Goal: Find specific page/section: Find specific page/section

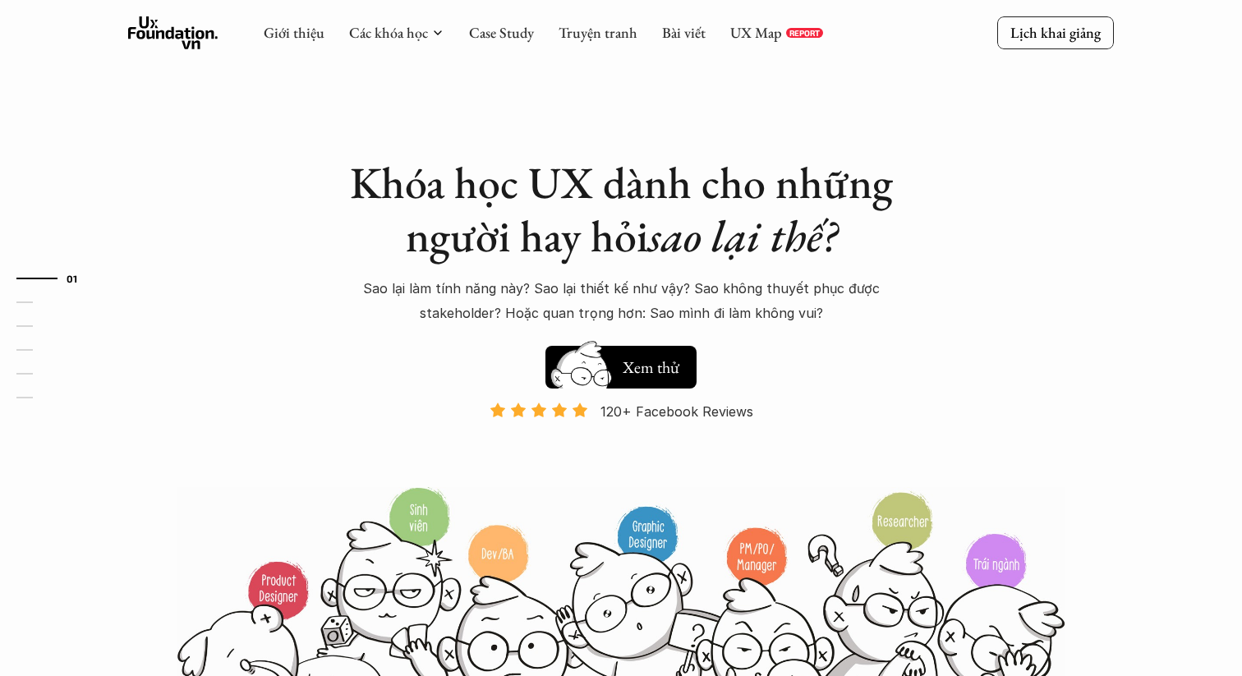
click at [767, 25] on link "UX Map" at bounding box center [756, 32] width 52 height 19
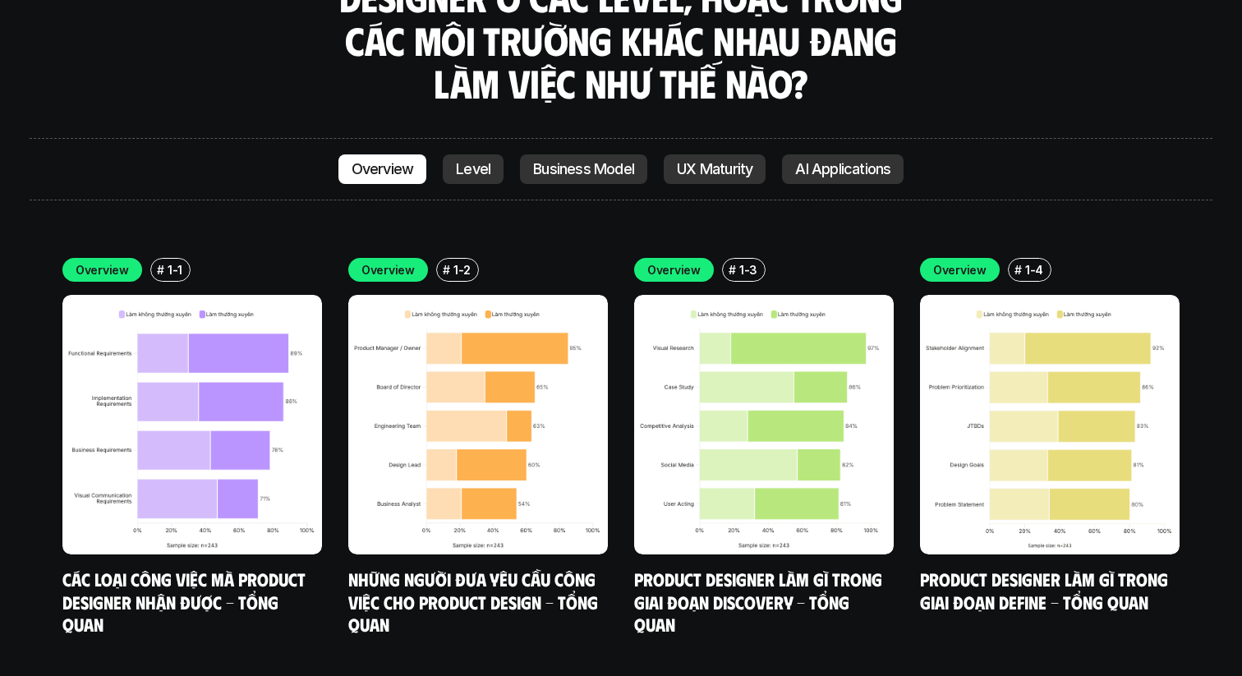
scroll to position [4558, 0]
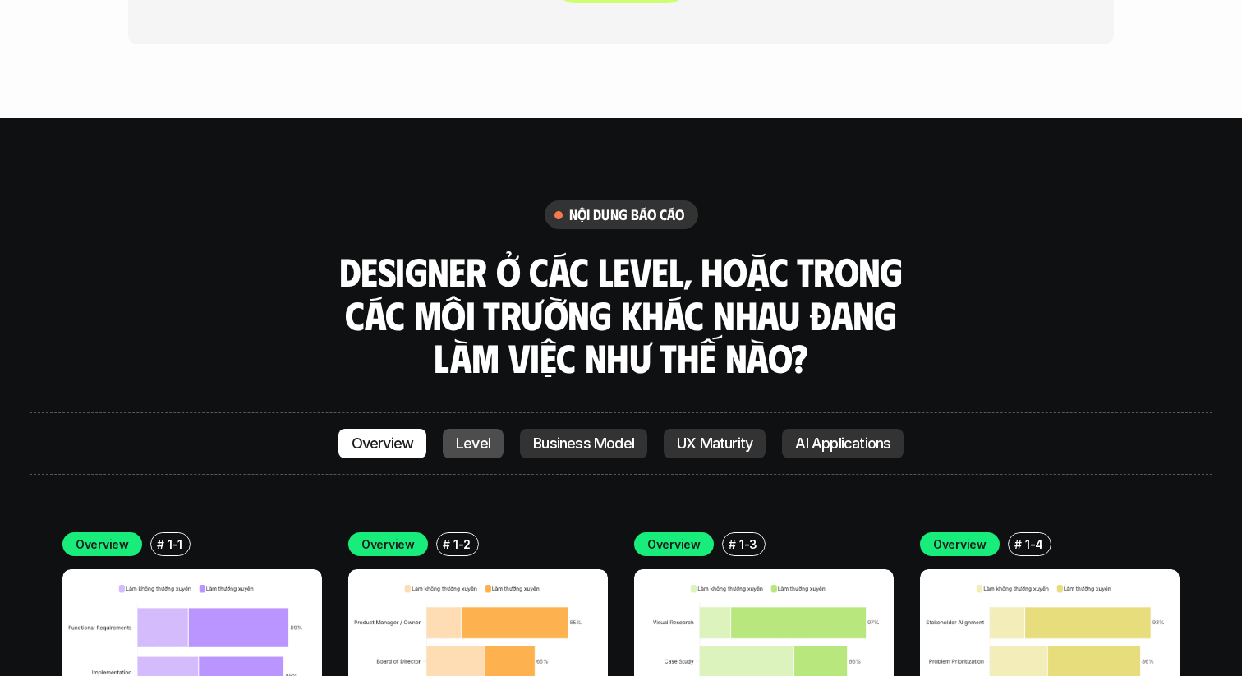
click at [470, 436] on p "Level" at bounding box center [473, 444] width 35 height 16
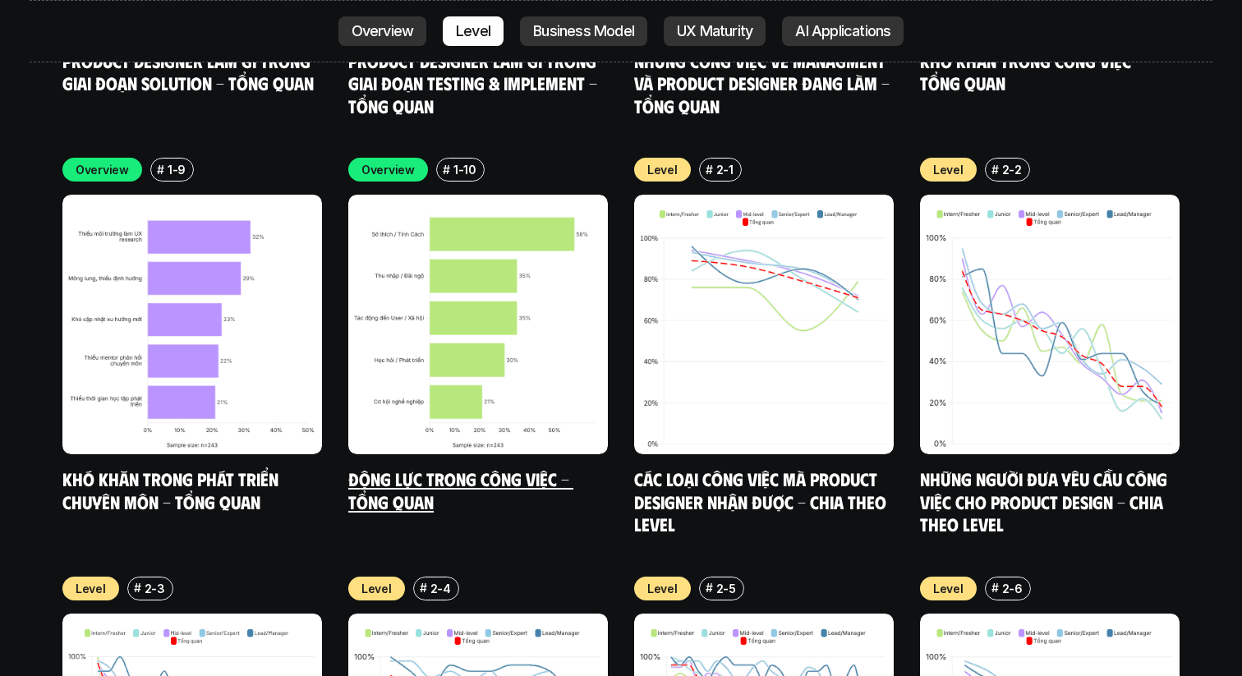
scroll to position [5588, 0]
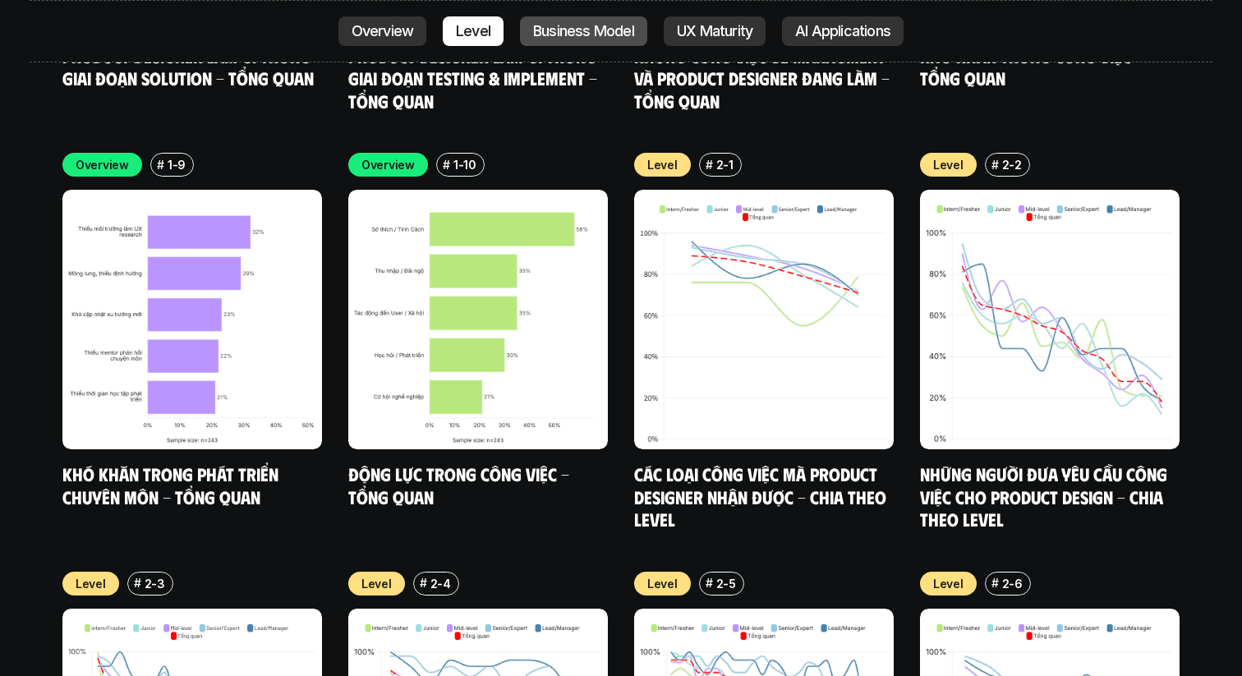
click at [611, 23] on p "Business Model" at bounding box center [583, 31] width 101 height 16
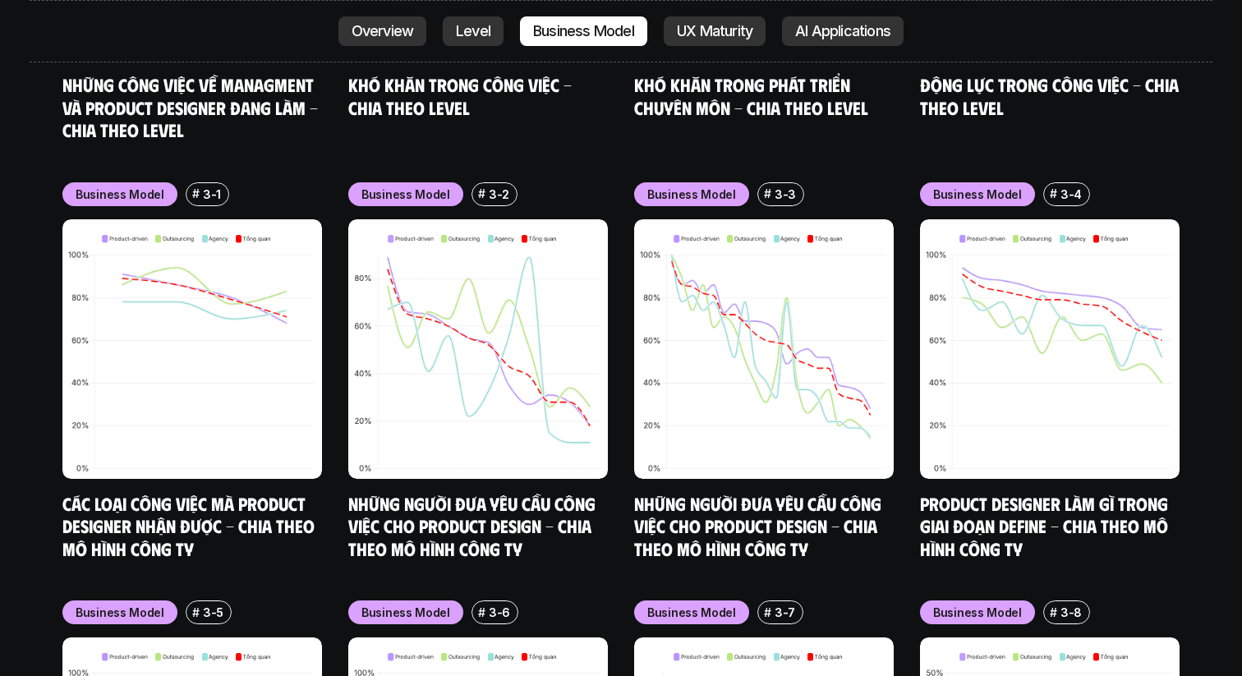
scroll to position [6820, 0]
